Goal: Task Accomplishment & Management: Use online tool/utility

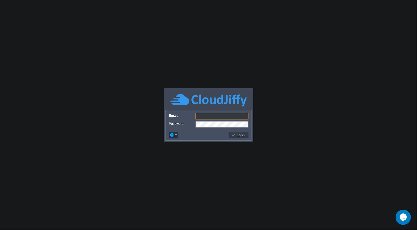
type input "[EMAIL_ADDRESS][DOMAIN_NAME]"
click at [238, 136] on button "Login" at bounding box center [238, 135] width 15 height 5
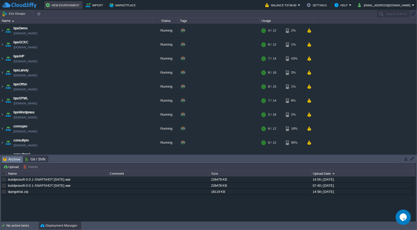
click at [64, 5] on button "New Environment" at bounding box center [63, 5] width 35 height 6
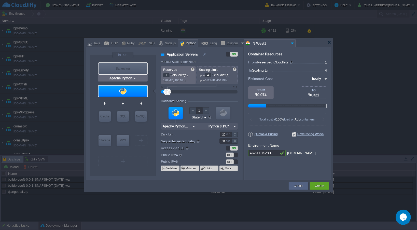
type input "NGINX 1.28.0"
click at [98, 42] on div "Java" at bounding box center [96, 44] width 9 height 8
type input "Application Servers"
type input "6"
type input "Tomcat 11.0.10"
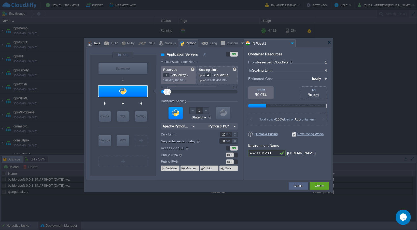
type input "Oracle OpenJD..."
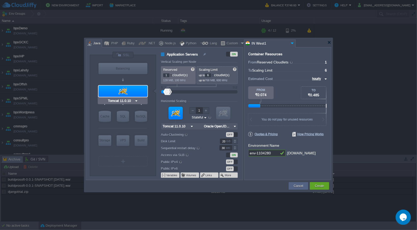
click at [136, 99] on img at bounding box center [136, 100] width 4 height 5
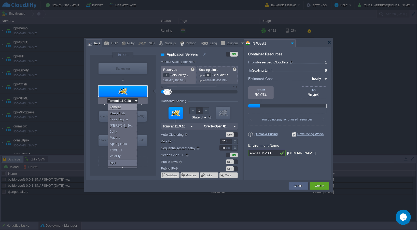
click at [90, 81] on div "VM Balancing VM Application Servers VM Cache VM SQL VM NoSQL VM Storage VM VPS …" at bounding box center [123, 115] width 66 height 121
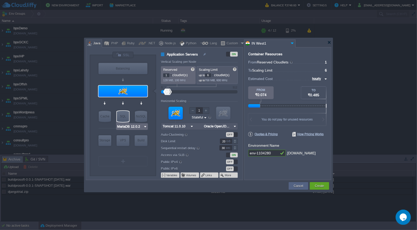
click at [144, 127] on img at bounding box center [145, 126] width 4 height 5
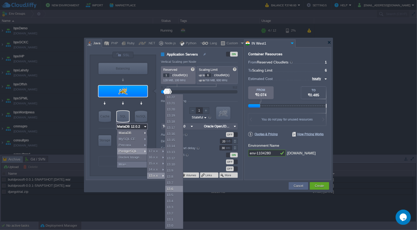
click at [171, 188] on div "13.6" at bounding box center [174, 189] width 18 height 6
type input "PostgreSQL 13.6"
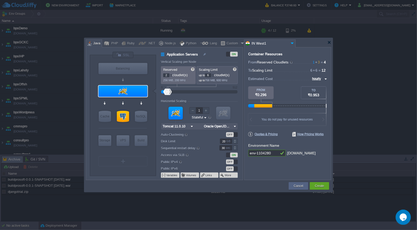
click at [170, 74] on div at bounding box center [171, 74] width 3 height 2
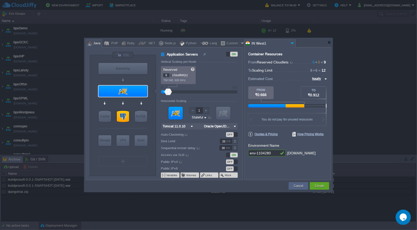
type input "5"
click at [171, 76] on div at bounding box center [171, 76] width 3 height 2
click at [214, 74] on div at bounding box center [212, 74] width 3 height 2
type input "9"
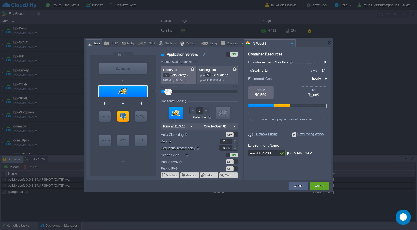
click at [214, 74] on div at bounding box center [212, 74] width 3 height 2
drag, startPoint x: 272, startPoint y: 153, endPoint x: 245, endPoint y: 150, distance: 27.9
click at [245, 150] on div "Container Resources From Reserved Cloudlets 5 + 3 ... = 8 not added To Scaling …" at bounding box center [287, 113] width 87 height 133
drag, startPoint x: 265, startPoint y: 153, endPoint x: 249, endPoint y: 150, distance: 16.3
click at [249, 150] on input "constpro" at bounding box center [263, 153] width 31 height 7
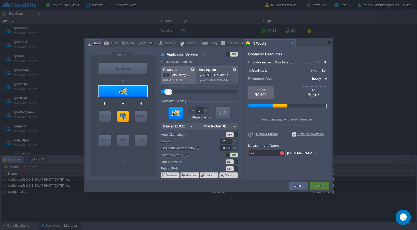
type input "b"
type input "constpro"
click at [233, 127] on img at bounding box center [234, 126] width 5 height 7
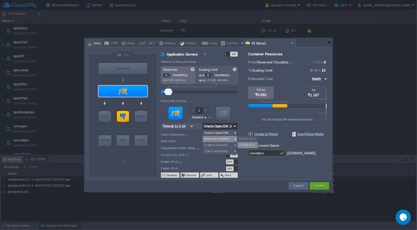
click at [243, 144] on div "21.0.8.9.1" at bounding box center [247, 145] width 20 height 6
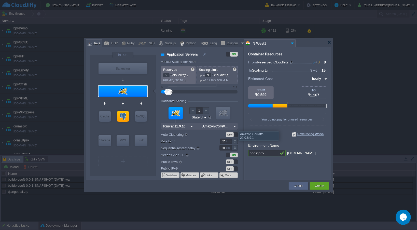
click at [235, 127] on img at bounding box center [234, 126] width 5 height 7
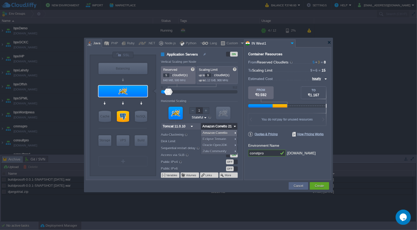
click at [235, 127] on img at bounding box center [234, 126] width 5 height 7
type input "Amazon Corrett..."
click at [229, 161] on div "OFF" at bounding box center [230, 161] width 8 height 5
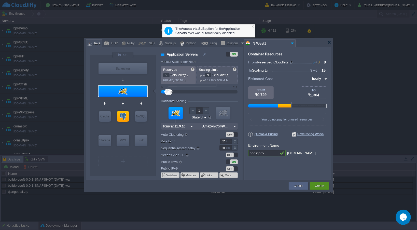
click at [319, 186] on button "Create" at bounding box center [319, 185] width 9 height 5
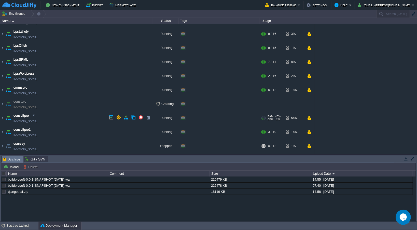
scroll to position [50, 0]
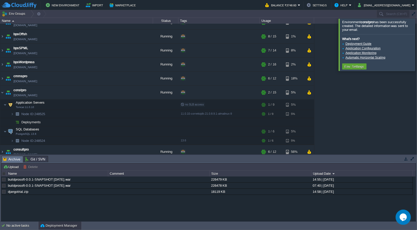
click at [416, 45] on div at bounding box center [423, 45] width 0 height 52
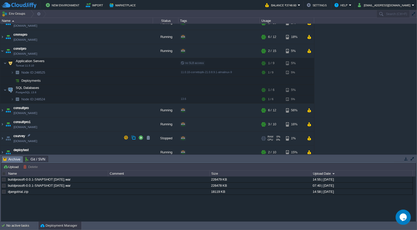
scroll to position [95, 0]
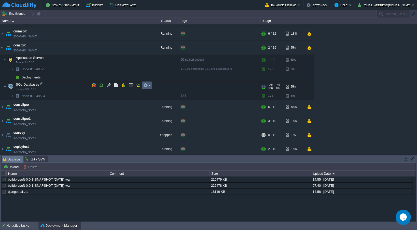
click at [150, 85] on em at bounding box center [146, 85] width 7 height 5
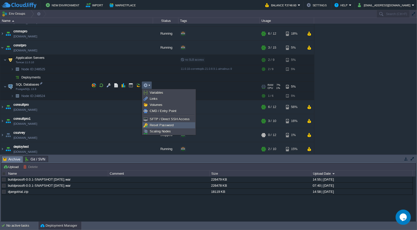
click at [157, 125] on span "Reset Password" at bounding box center [162, 125] width 24 height 4
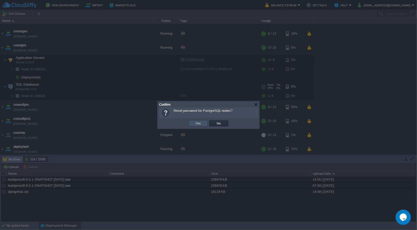
click at [197, 124] on button "Yes" at bounding box center [198, 123] width 9 height 5
